Goal: Find specific fact: Find specific fact

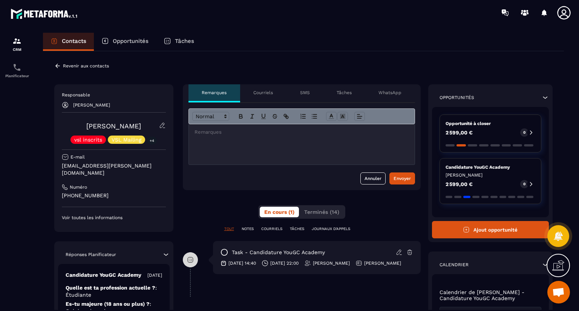
click at [56, 69] on icon at bounding box center [57, 66] width 7 height 7
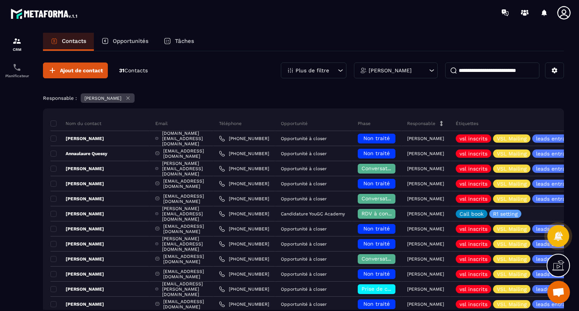
click at [511, 121] on div "Étiquettes" at bounding box center [544, 123] width 188 height 15
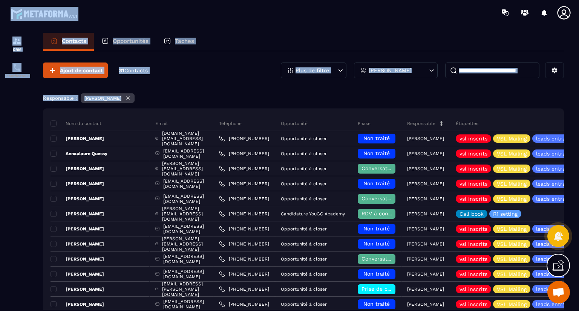
drag, startPoint x: 423, startPoint y: 266, endPoint x: 407, endPoint y: -28, distance: 294.6
click at [407, 0] on html "CRM Planificateur Contacts Opportunités Tâches Ajout de contact 31 Contacts Plu…" at bounding box center [289, 155] width 579 height 311
click at [226, 73] on div "Ajout de contact 31 Contacts Plus de filtre [PERSON_NAME]" at bounding box center [303, 71] width 521 height 16
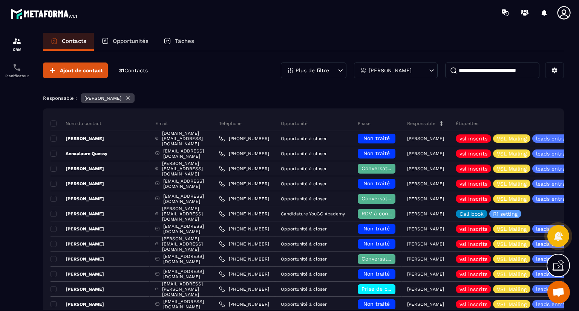
click at [124, 40] on p "Opportunités" at bounding box center [131, 41] width 36 height 7
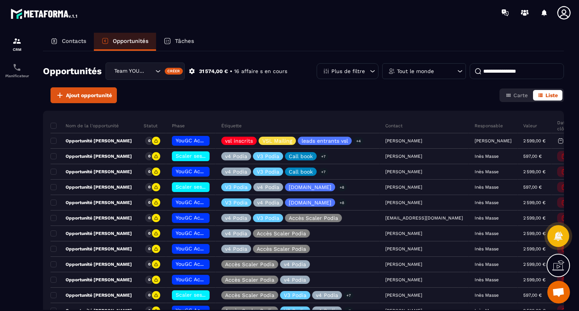
click at [195, 32] on section "CRM Planificateur Contacts Opportunités Tâches Opportunités Team YOUGC - Format…" at bounding box center [289, 179] width 579 height 308
click at [76, 40] on p "Contacts" at bounding box center [74, 41] width 25 height 7
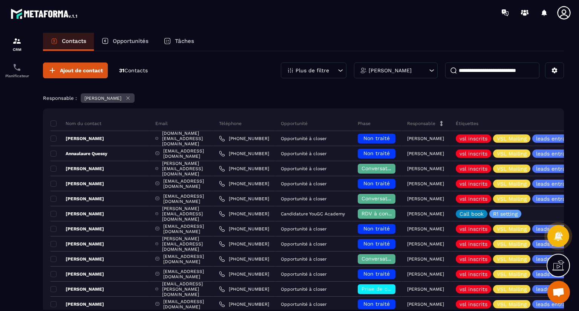
click at [422, 74] on div "[PERSON_NAME]" at bounding box center [396, 71] width 84 height 16
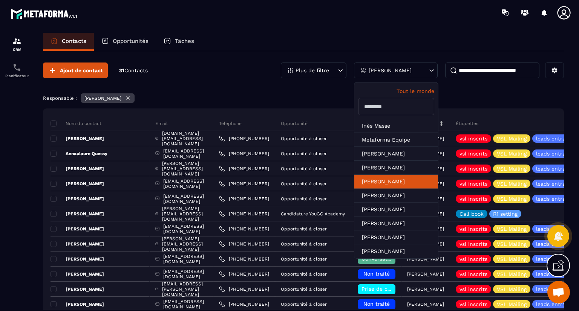
click at [407, 189] on li "[PERSON_NAME]" at bounding box center [396, 196] width 84 height 14
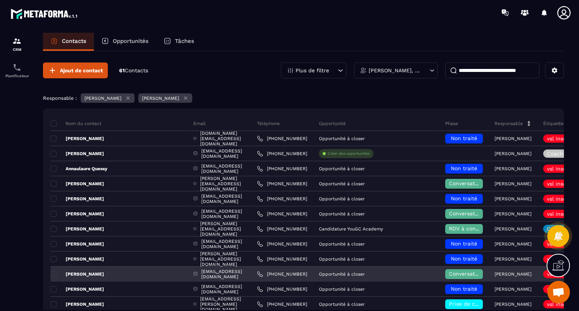
drag, startPoint x: 219, startPoint y: 86, endPoint x: 173, endPoint y: 273, distance: 192.4
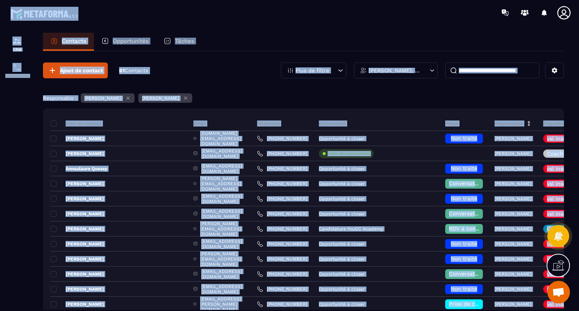
drag, startPoint x: 164, startPoint y: 303, endPoint x: 250, endPoint y: -33, distance: 346.4
click at [250, 0] on html "CRM Planificateur Contacts Opportunités Tâches Ajout de contact 61 Contacts Plu…" at bounding box center [289, 155] width 579 height 311
click at [478, 71] on input at bounding box center [492, 71] width 94 height 16
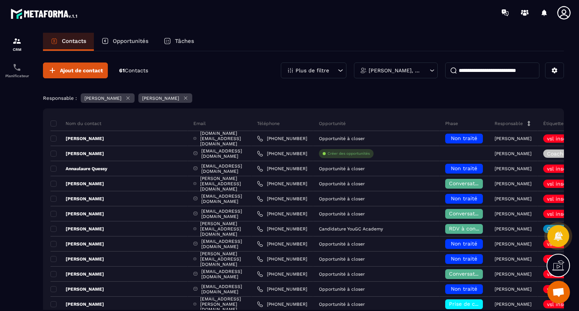
click at [478, 71] on input at bounding box center [492, 71] width 94 height 16
type input "****"
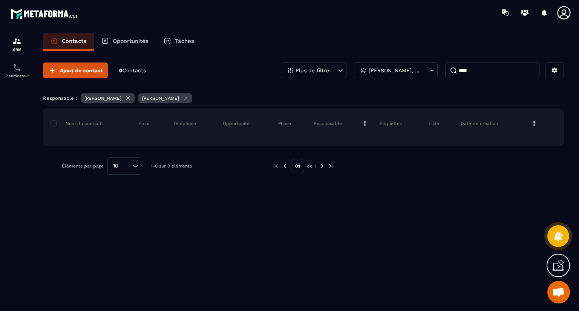
drag, startPoint x: 478, startPoint y: 71, endPoint x: 453, endPoint y: 73, distance: 25.3
click at [453, 73] on input "****" at bounding box center [492, 71] width 94 height 16
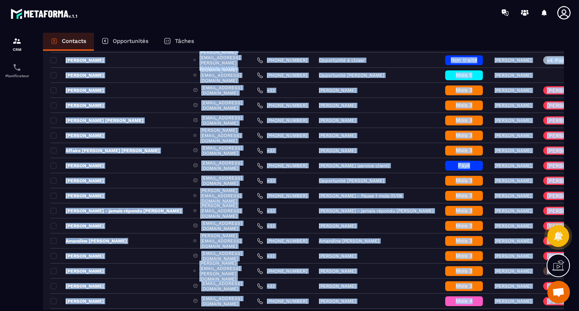
scroll to position [796, 0]
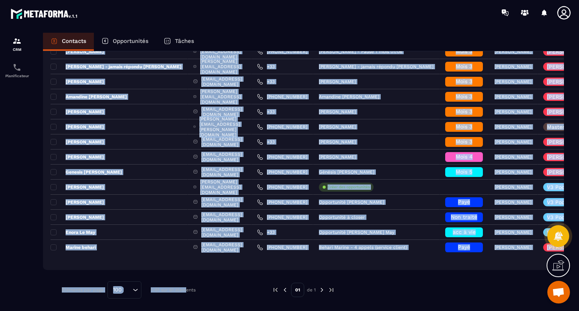
drag, startPoint x: 183, startPoint y: 120, endPoint x: 184, endPoint y: 329, distance: 208.5
click at [184, 311] on html "CRM Planificateur Contacts Opportunités Tâches Ajout de contact 61 Contacts Plu…" at bounding box center [289, 155] width 579 height 311
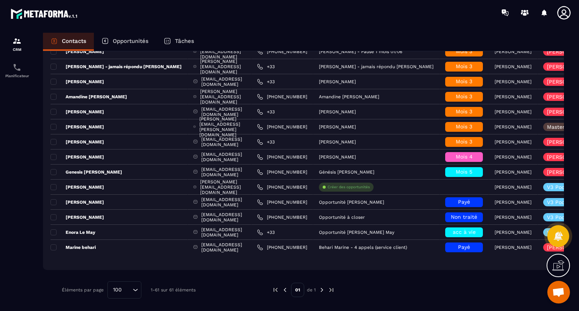
click at [5, 245] on div at bounding box center [17, 179] width 34 height 308
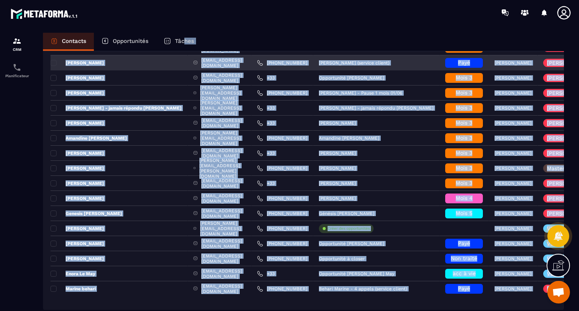
scroll to position [744, 0]
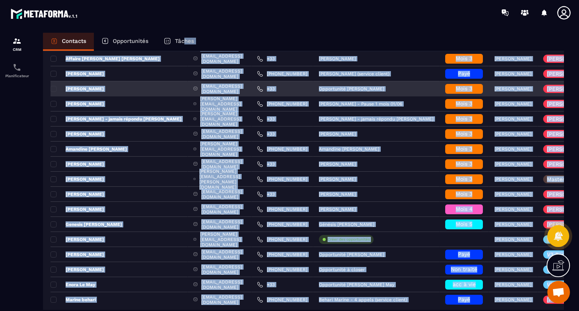
drag, startPoint x: 205, startPoint y: 281, endPoint x: 173, endPoint y: 82, distance: 201.2
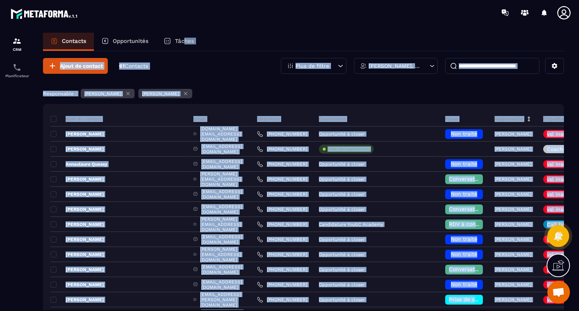
scroll to position [0, 0]
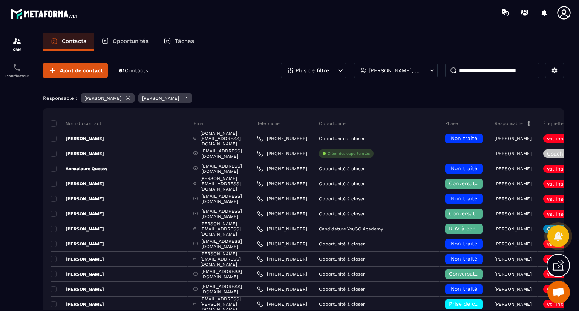
click at [184, 98] on icon at bounding box center [185, 98] width 3 height 3
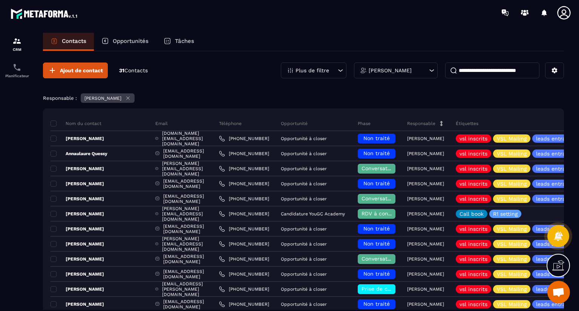
click at [125, 100] on icon at bounding box center [128, 98] width 6 height 6
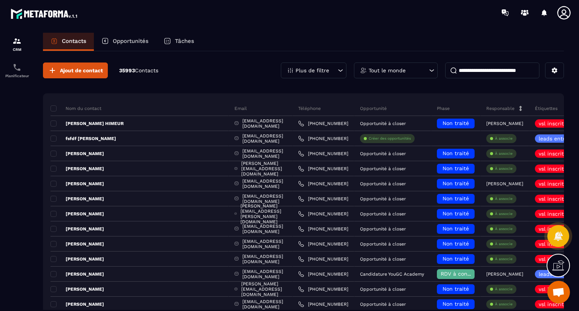
click at [493, 70] on input at bounding box center [492, 71] width 94 height 16
type input "****"
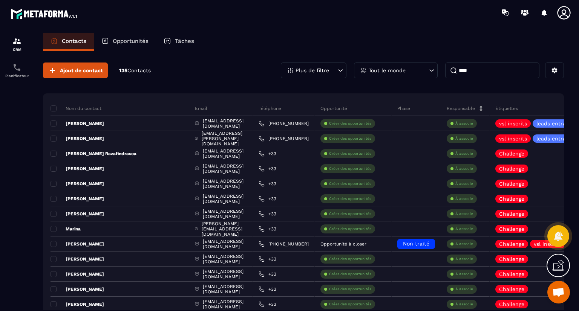
click at [198, 103] on div "Email" at bounding box center [221, 108] width 64 height 15
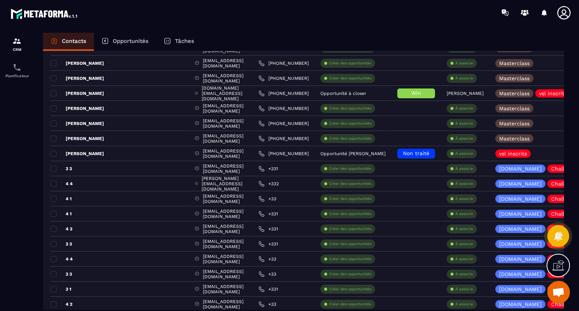
scroll to position [860, 0]
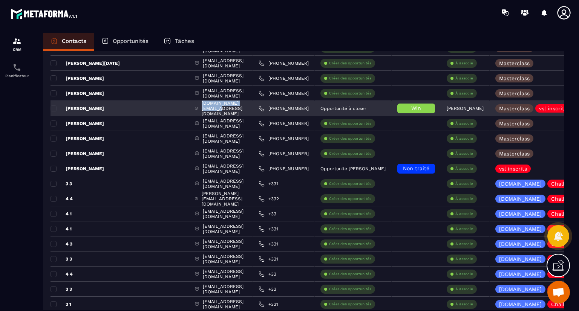
drag, startPoint x: 222, startPoint y: 110, endPoint x: 167, endPoint y: 110, distance: 55.4
click at [189, 110] on div "[DOMAIN_NAME][EMAIL_ADDRESS][DOMAIN_NAME]" at bounding box center [221, 108] width 64 height 15
click at [235, 106] on div "[DOMAIN_NAME][EMAIL_ADDRESS][DOMAIN_NAME]" at bounding box center [221, 108] width 64 height 15
click at [213, 109] on div "[DOMAIN_NAME][EMAIL_ADDRESS][DOMAIN_NAME]" at bounding box center [221, 108] width 64 height 15
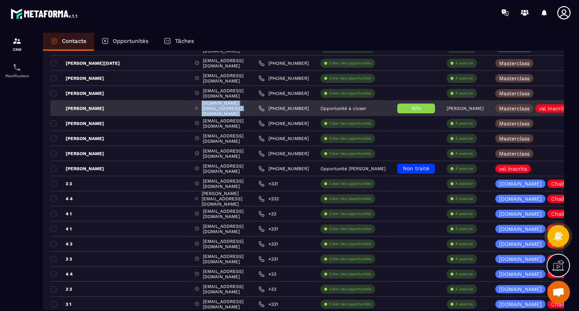
click at [213, 109] on div "[DOMAIN_NAME][EMAIL_ADDRESS][DOMAIN_NAME]" at bounding box center [221, 108] width 64 height 15
copy tr "[DOMAIN_NAME][EMAIL_ADDRESS][DOMAIN_NAME]"
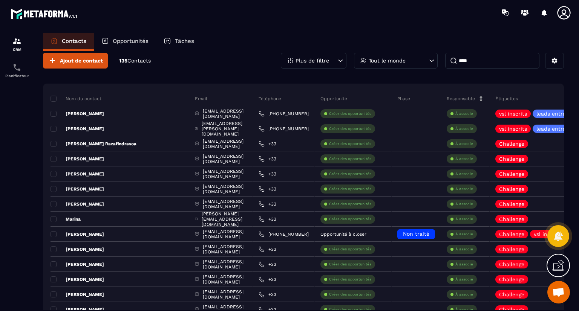
scroll to position [0, 0]
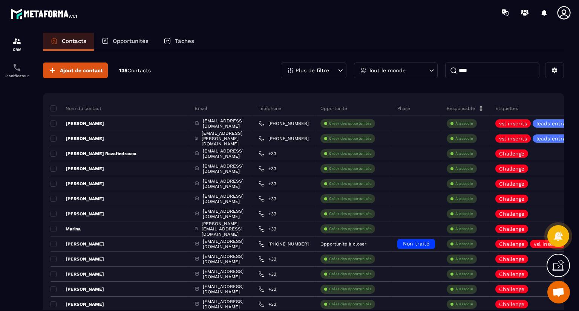
click at [404, 71] on p "Tout le monde" at bounding box center [387, 70] width 37 height 5
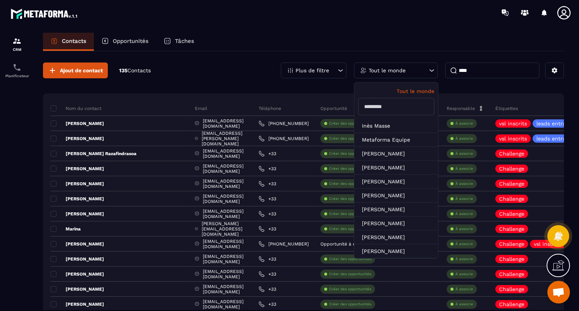
click at [388, 106] on input "text" at bounding box center [396, 106] width 76 height 17
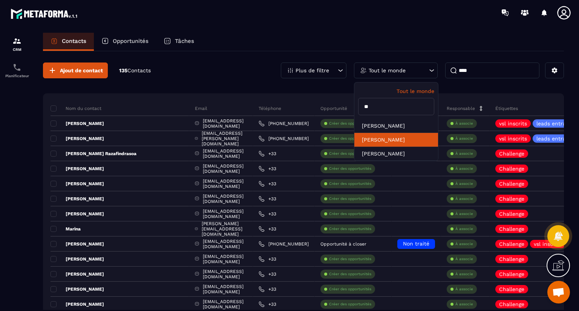
type input "**"
click at [385, 147] on li "[PERSON_NAME]" at bounding box center [396, 154] width 84 height 14
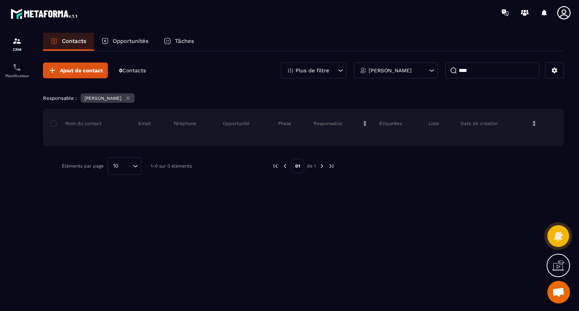
click at [525, 73] on input "****" at bounding box center [492, 71] width 94 height 16
type input "*"
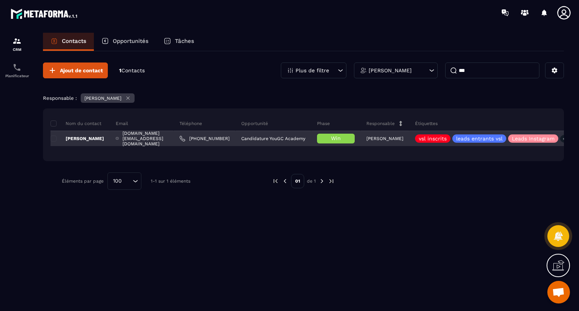
click at [149, 140] on div "[DOMAIN_NAME][EMAIL_ADDRESS][DOMAIN_NAME]" at bounding box center [142, 138] width 64 height 15
copy tr "[DOMAIN_NAME][EMAIL_ADDRESS][DOMAIN_NAME]"
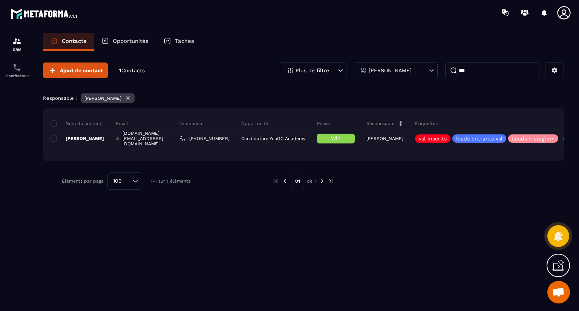
click at [481, 68] on input "***" at bounding box center [492, 71] width 94 height 16
type input "*"
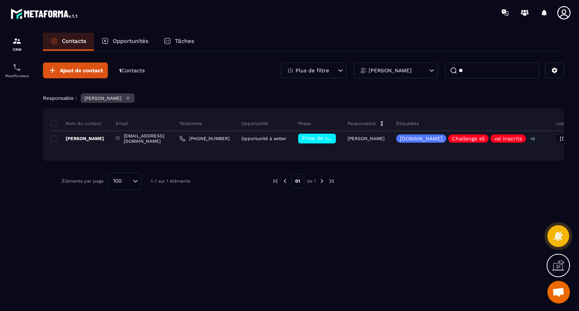
type input "*"
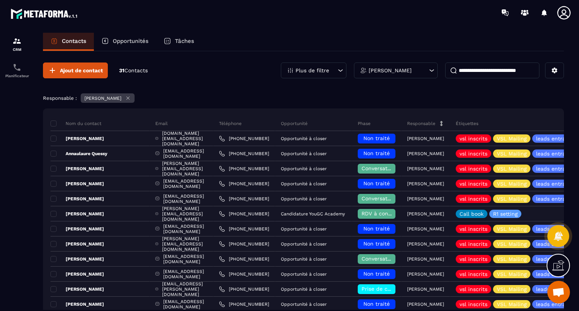
click at [428, 73] on div "[PERSON_NAME]" at bounding box center [396, 71] width 84 height 16
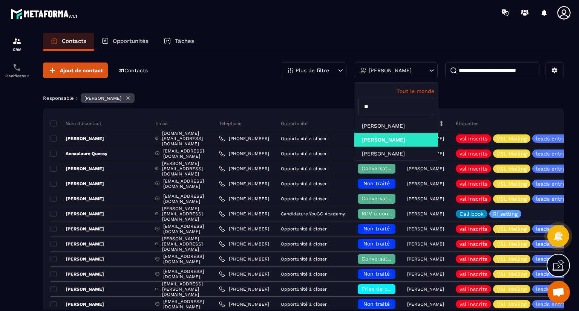
click at [413, 93] on p "Tout le monde" at bounding box center [396, 91] width 76 height 6
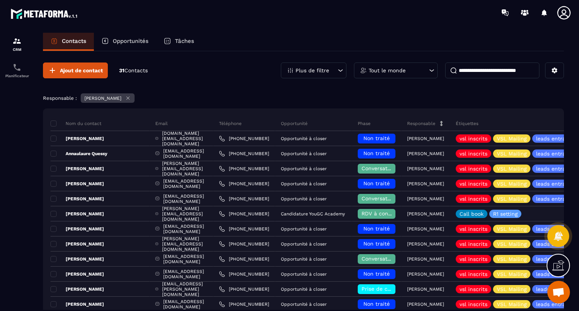
click at [468, 72] on input at bounding box center [492, 71] width 94 height 16
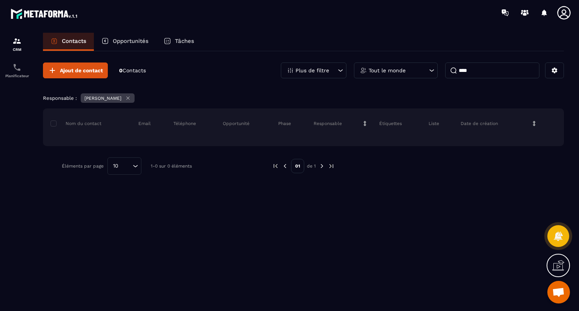
type input "****"
click at [125, 99] on icon at bounding box center [128, 98] width 6 height 6
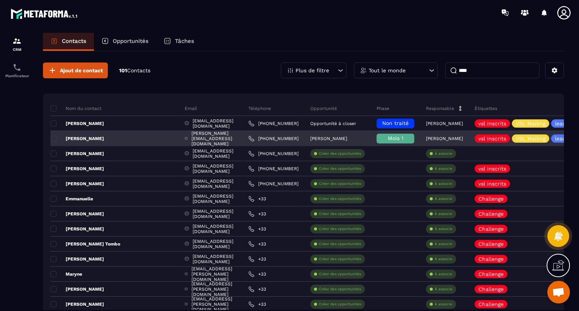
click at [234, 138] on div "[PERSON_NAME][EMAIL_ADDRESS][DOMAIN_NAME]" at bounding box center [211, 138] width 64 height 15
copy tr "[PERSON_NAME][EMAIL_ADDRESS][DOMAIN_NAME]"
